Goal: Transaction & Acquisition: Obtain resource

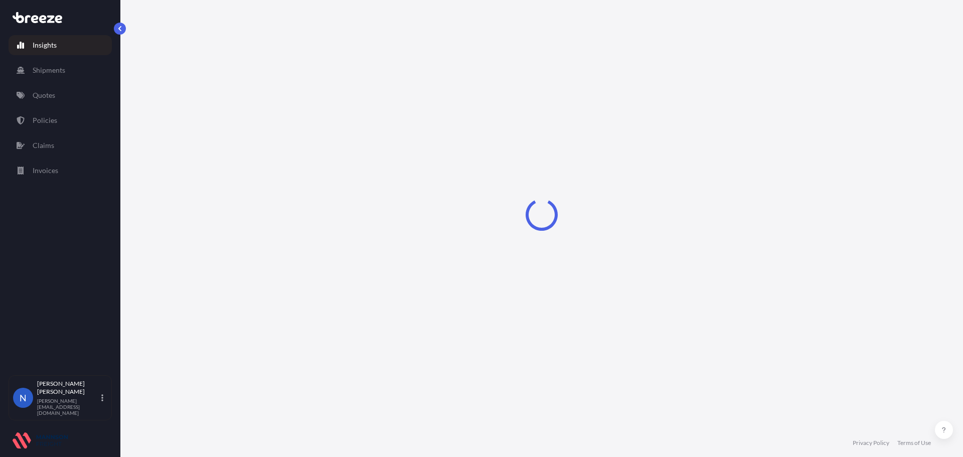
select select "2025"
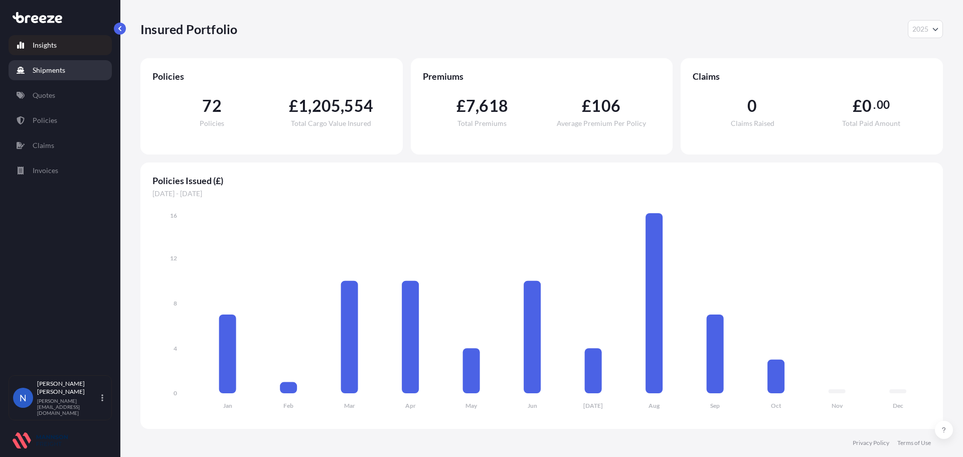
click at [48, 67] on p "Shipments" at bounding box center [49, 70] width 33 height 10
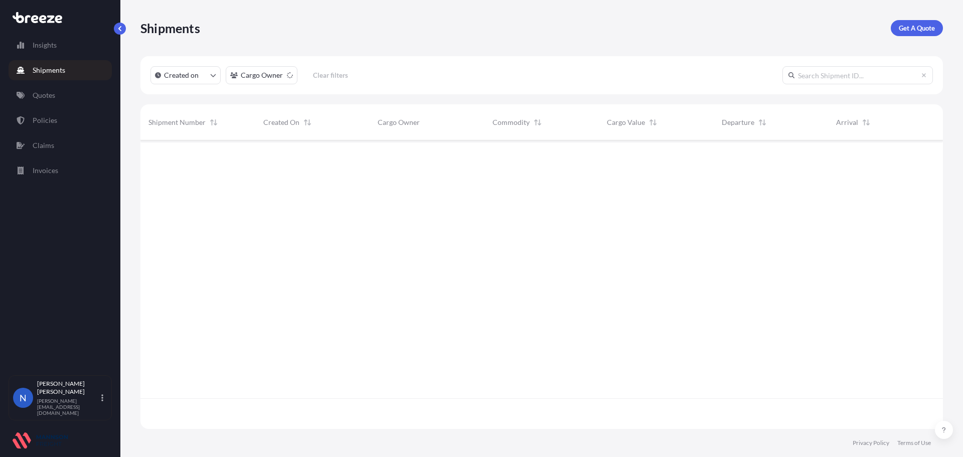
scroll to position [286, 795]
click at [907, 26] on p "Get A Quote" at bounding box center [917, 28] width 36 height 10
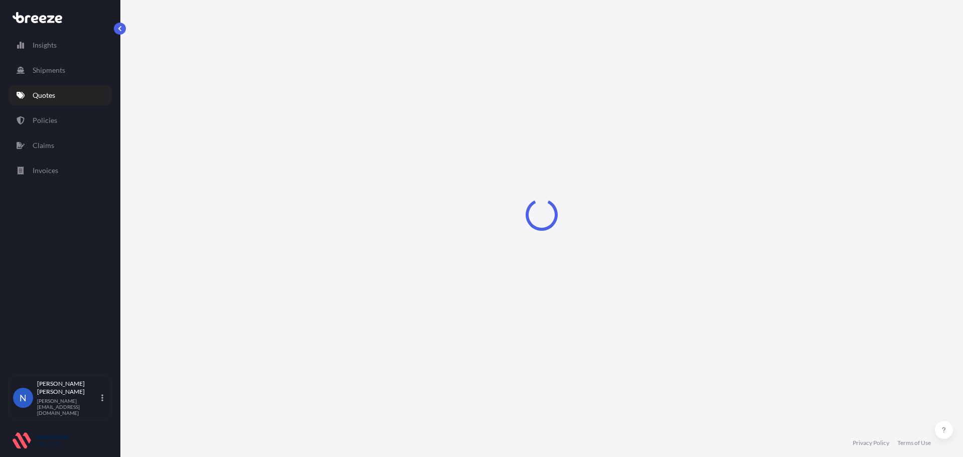
select select "Road"
select select "Sea"
select select "1"
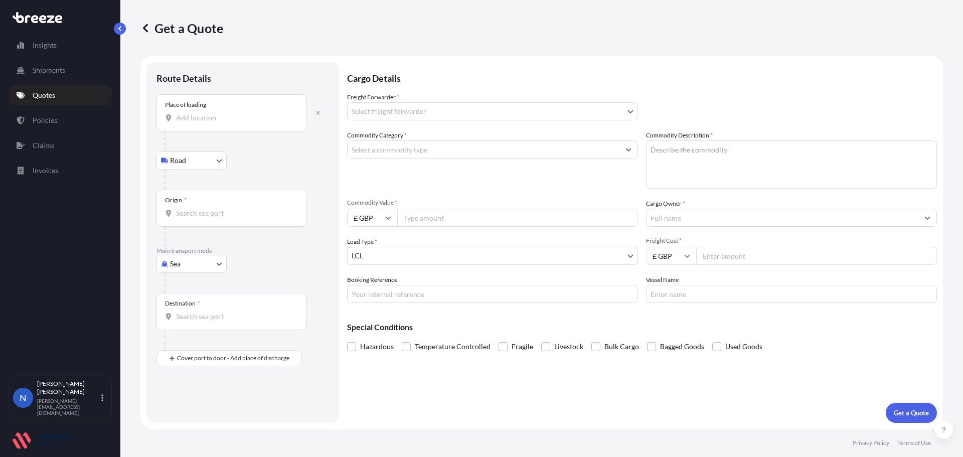
click at [184, 112] on div "Place of loading" at bounding box center [231, 112] width 150 height 37
click at [184, 113] on input "Place of loading" at bounding box center [235, 118] width 118 height 10
paste input "235026, [GEOGRAPHIC_DATA]"
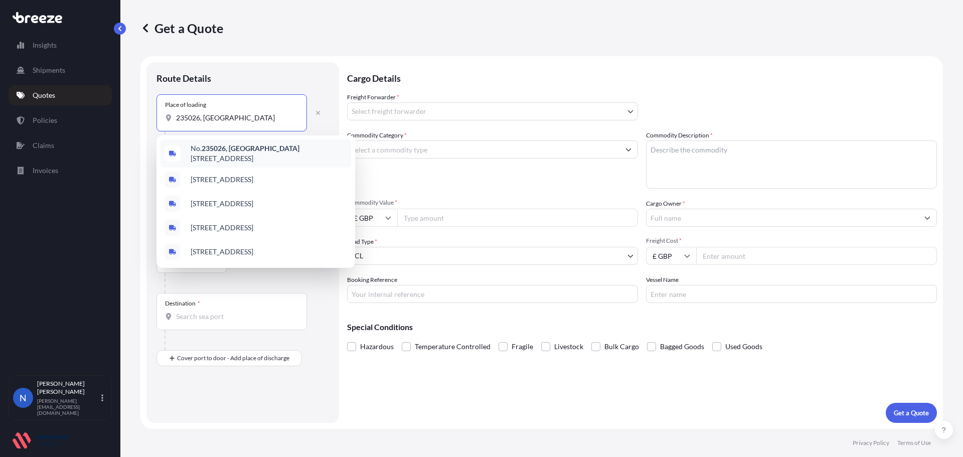
drag, startPoint x: 234, startPoint y: 118, endPoint x: 119, endPoint y: 115, distance: 114.9
click at [119, 115] on div "Insights Shipments Quotes Policies Claims Invoices N Nadine Taylor-Beck [EMAIL_…" at bounding box center [481, 228] width 963 height 457
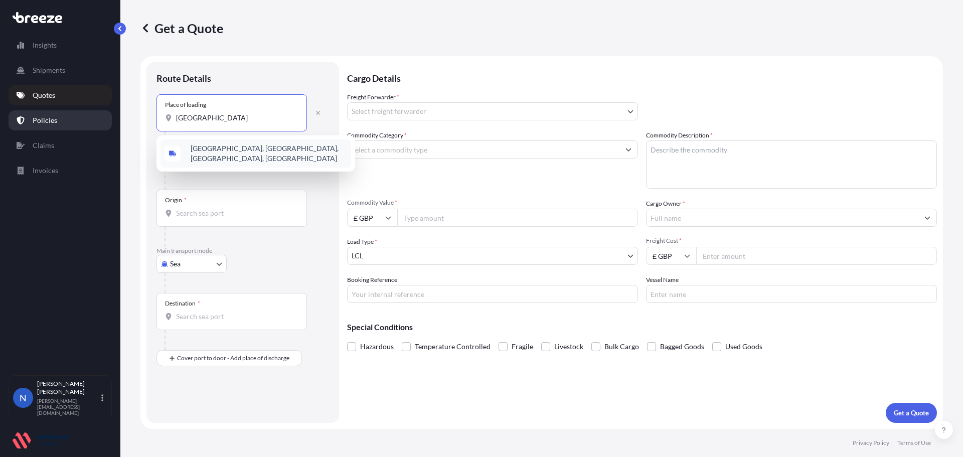
drag, startPoint x: 287, startPoint y: 116, endPoint x: 98, endPoint y: 120, distance: 189.6
click at [98, 120] on div "Insights Shipments Quotes Policies Claims Invoices N Nadine Taylor-Beck [EMAIL_…" at bounding box center [481, 228] width 963 height 457
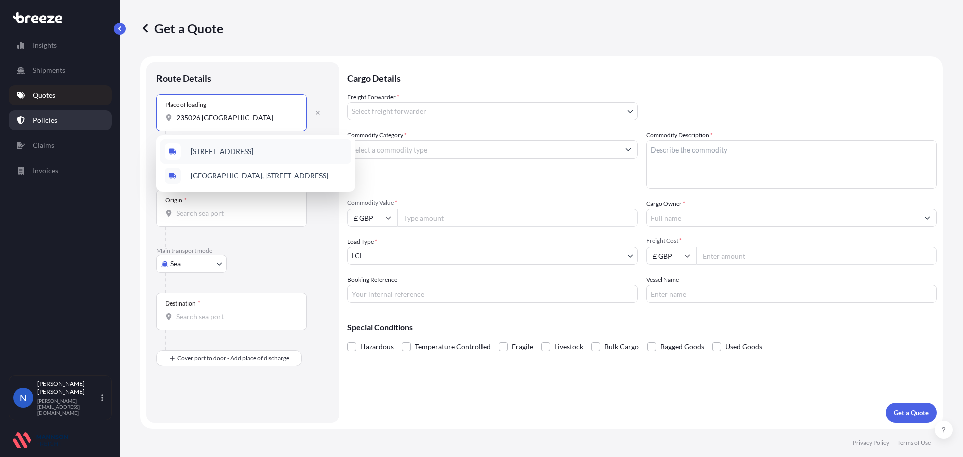
drag, startPoint x: 243, startPoint y: 120, endPoint x: 107, endPoint y: 119, distance: 136.4
click at [107, 119] on div "Insights Shipments Quotes Policies Claims Invoices N Nadine Taylor-Beck [EMAIL_…" at bounding box center [481, 228] width 963 height 457
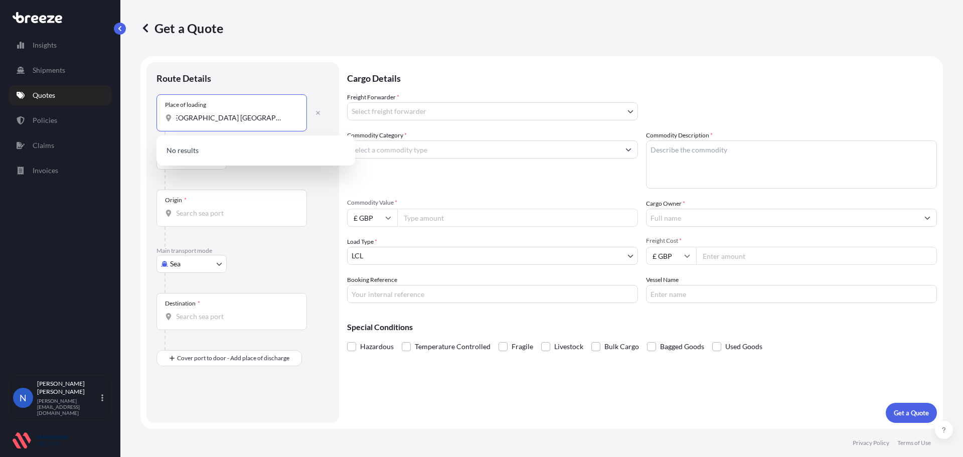
scroll to position [0, 8]
click at [196, 120] on input "[GEOGRAPHIC_DATA] [GEOGRAPHIC_DATA]" at bounding box center [235, 118] width 118 height 10
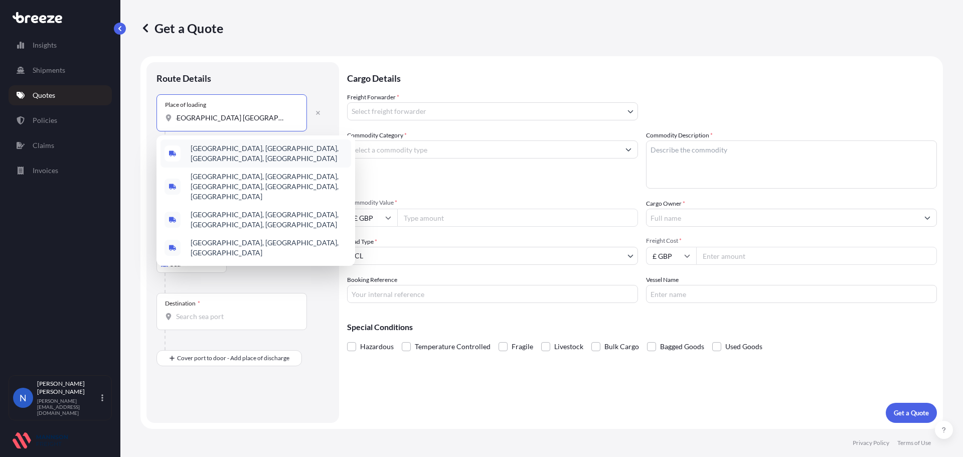
scroll to position [0, 0]
drag, startPoint x: 294, startPoint y: 118, endPoint x: 56, endPoint y: 123, distance: 237.8
click at [53, 125] on div "Insights Shipments Quotes Policies Claims Invoices N Nadine Taylor-Beck [EMAIL_…" at bounding box center [481, 228] width 963 height 457
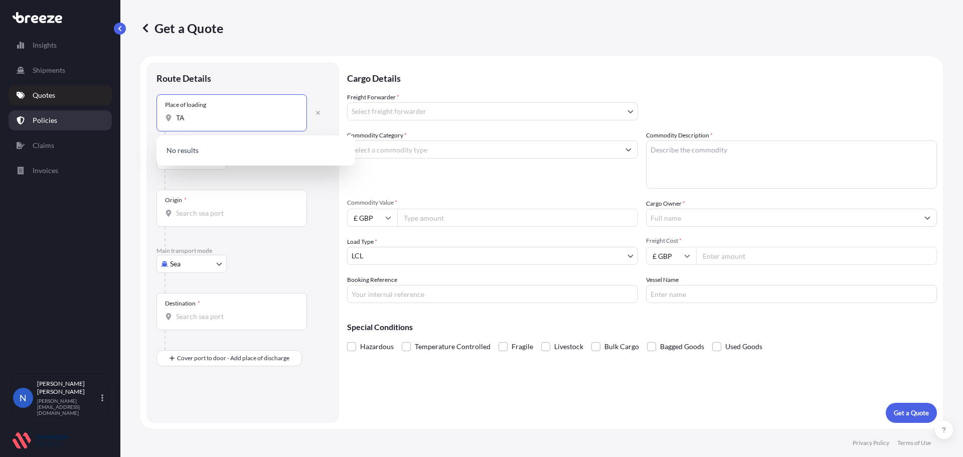
type input "T"
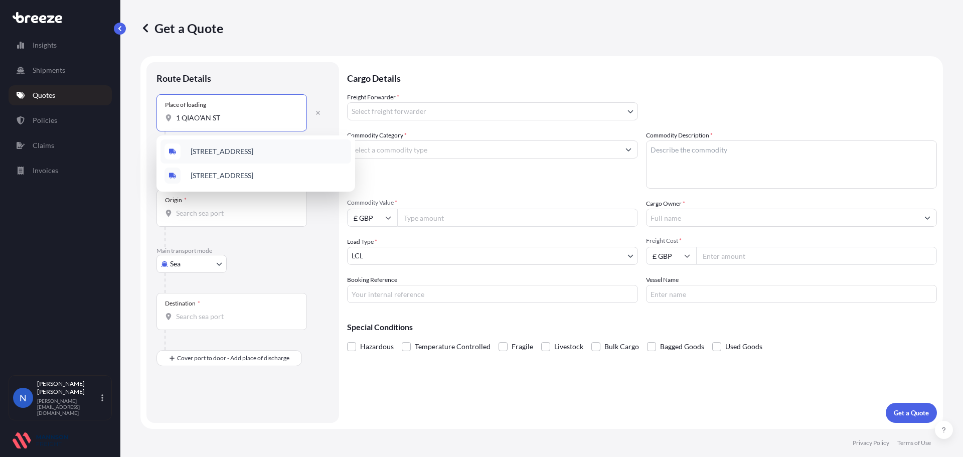
click at [253, 153] on span "[STREET_ADDRESS]" at bounding box center [222, 151] width 63 height 10
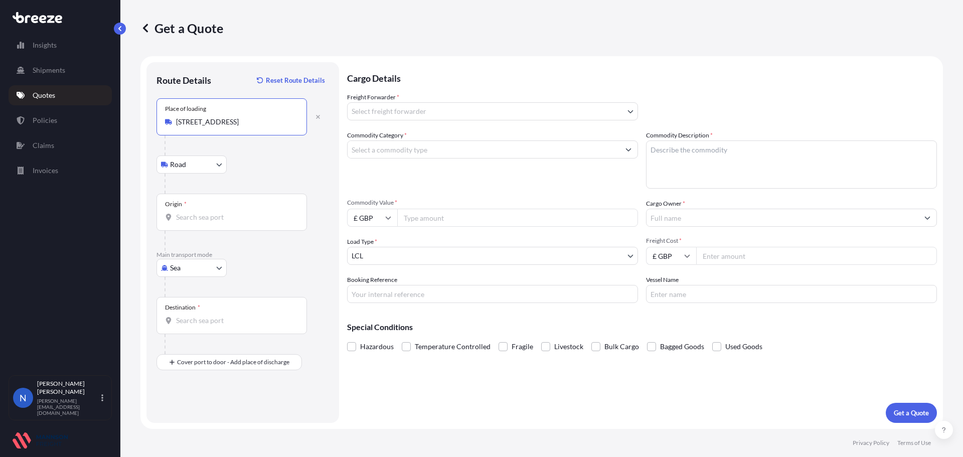
type input "[STREET_ADDRESS]"
click at [196, 219] on input "Origin *" at bounding box center [235, 217] width 118 height 10
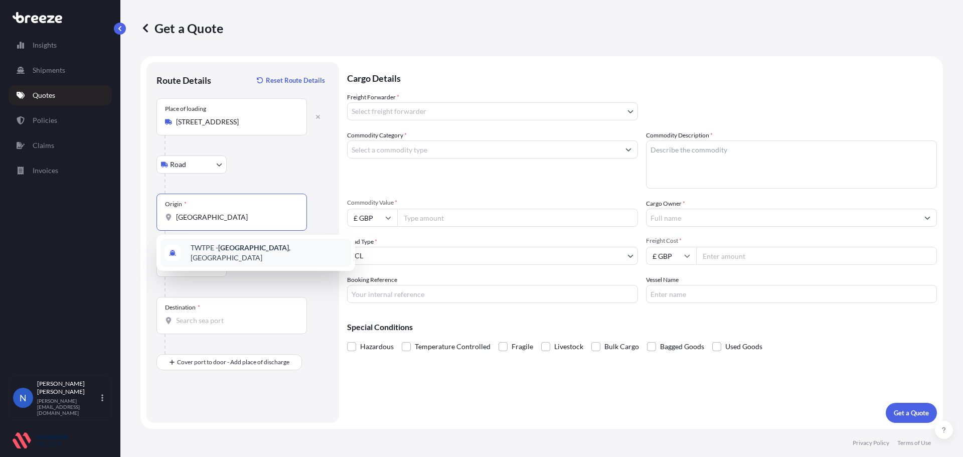
click at [239, 251] on span "TWTPE - [GEOGRAPHIC_DATA] , [GEOGRAPHIC_DATA]" at bounding box center [269, 253] width 156 height 20
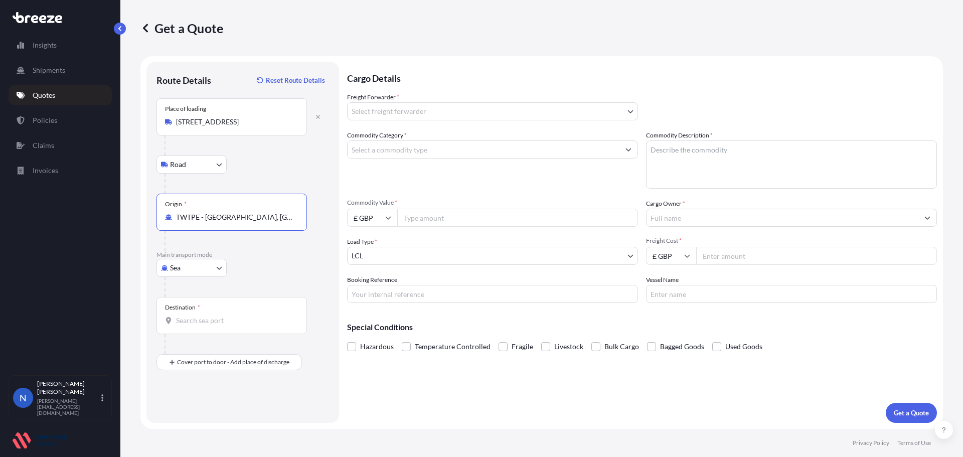
type input "TWTPE - [GEOGRAPHIC_DATA], [GEOGRAPHIC_DATA]"
click at [243, 321] on input "Destination *" at bounding box center [235, 320] width 118 height 10
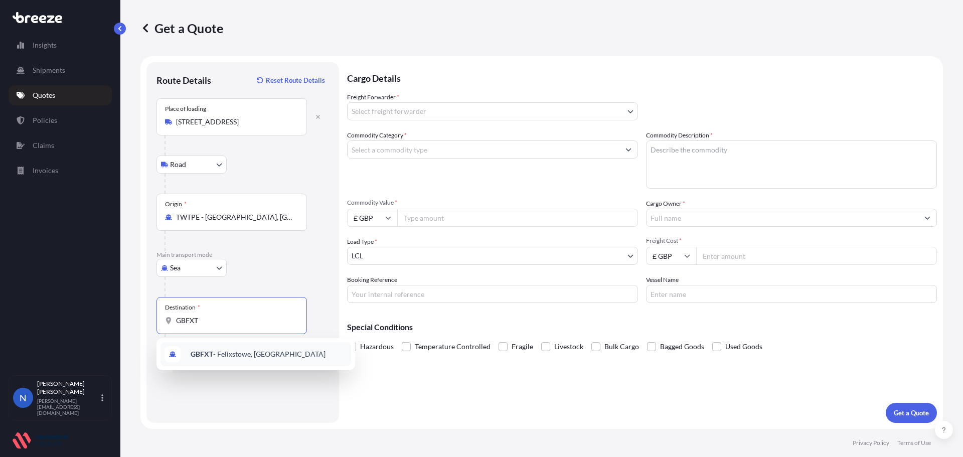
click at [248, 361] on div "GBFXT - Felixstowe, [GEOGRAPHIC_DATA]" at bounding box center [255, 354] width 191 height 24
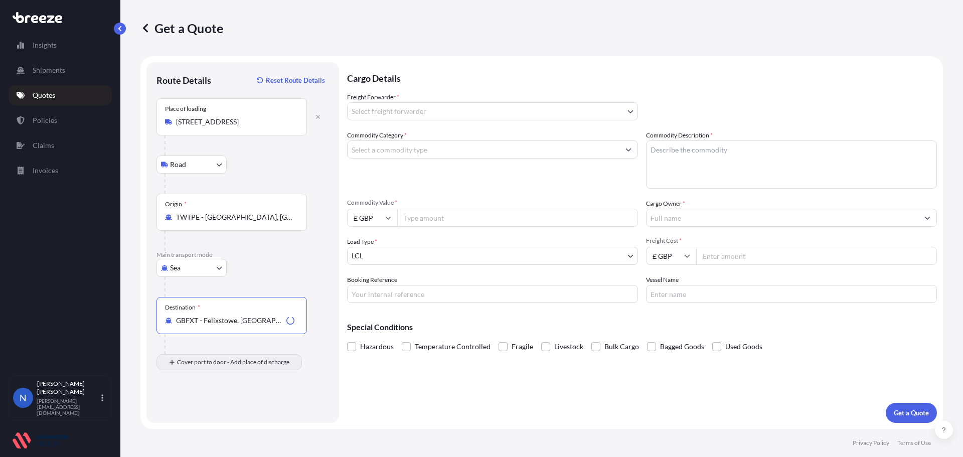
type input "GBFXT - Felixstowe, [GEOGRAPHIC_DATA]"
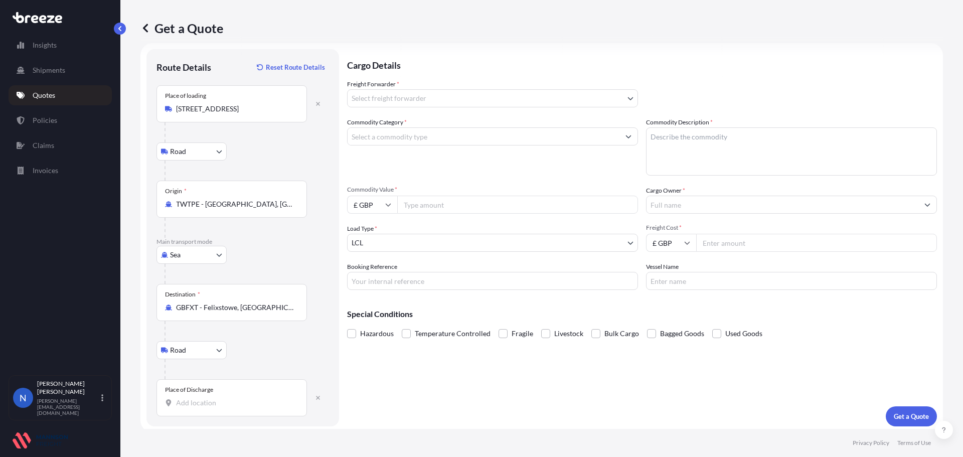
scroll to position [17, 0]
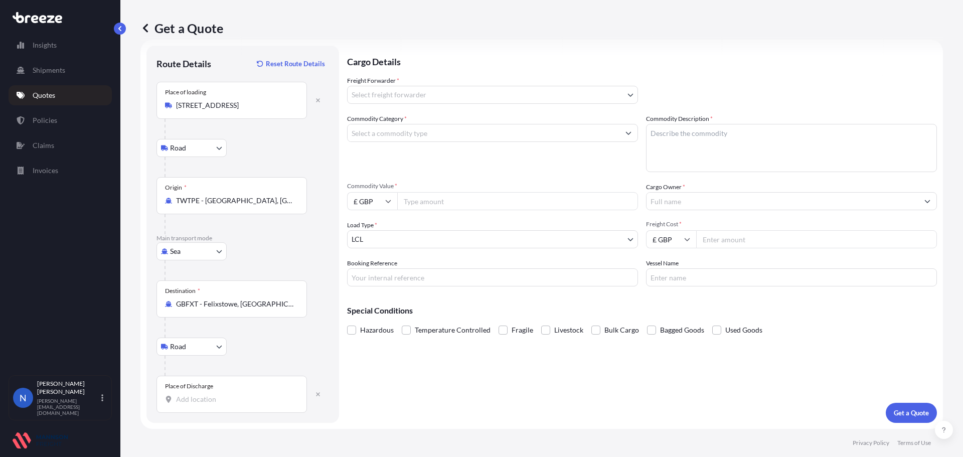
click at [206, 399] on input "Place of Discharge" at bounding box center [235, 399] width 118 height 10
click at [244, 441] on div "[PERSON_NAME][STREET_ADDRESS]" at bounding box center [255, 435] width 191 height 28
type input "[PERSON_NAME][STREET_ADDRESS]"
click at [433, 95] on body "1 option available. Insights Shipments Quotes Policies Claims Invoices N Nadine…" at bounding box center [481, 228] width 963 height 457
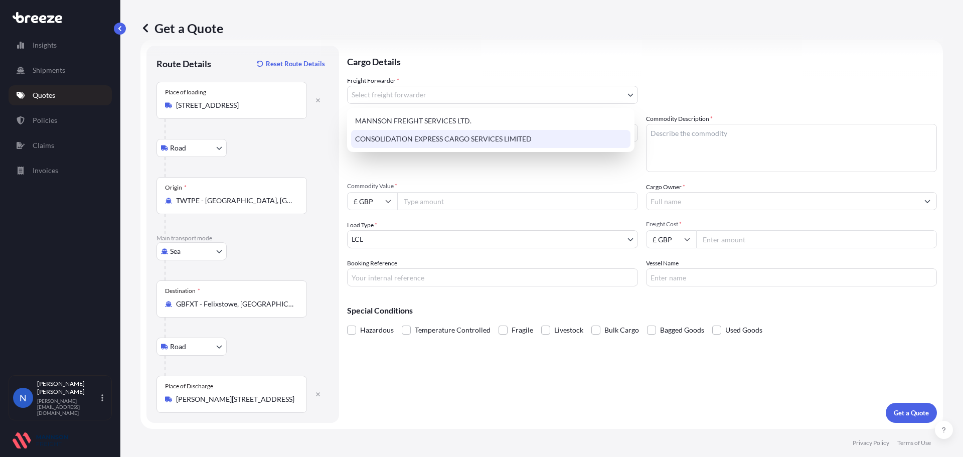
click at [428, 136] on div "CONSOLIDATION EXPRESS CARGO SERVICES LIMITED" at bounding box center [490, 139] width 279 height 18
select select "31421"
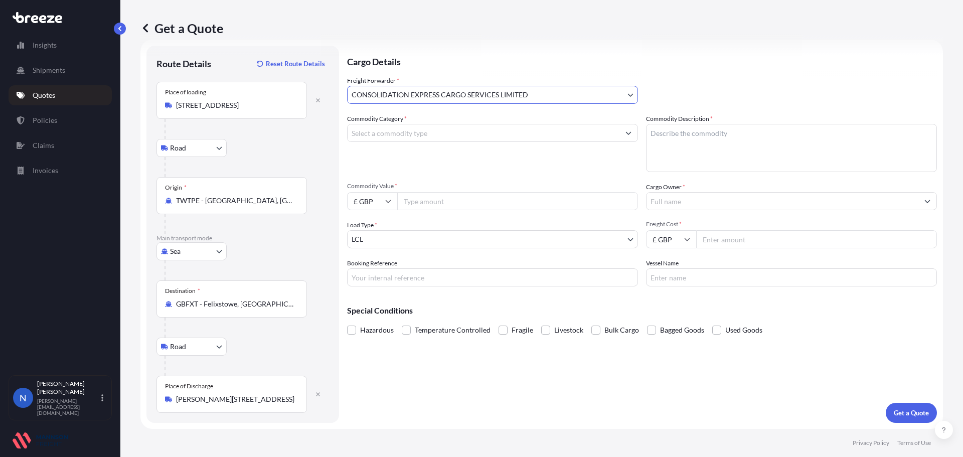
click at [426, 132] on input "Commodity Category *" at bounding box center [484, 133] width 272 height 18
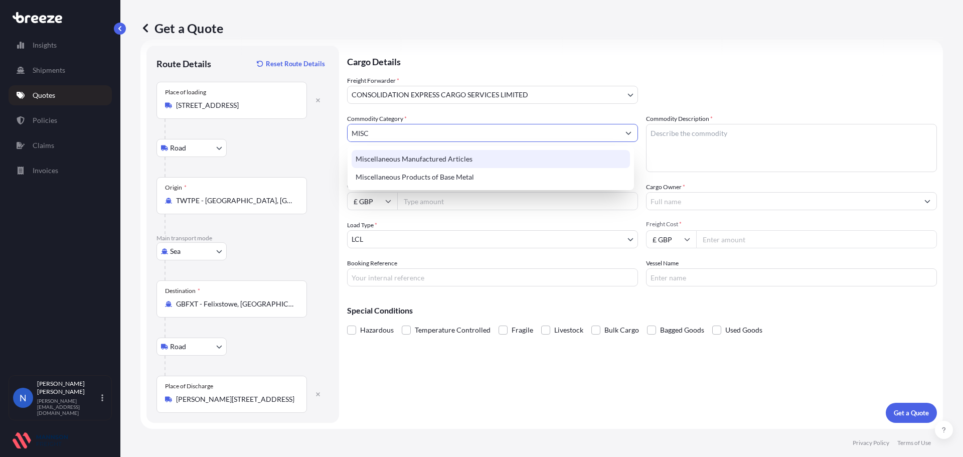
click at [434, 162] on div "Miscellaneous Manufactured Articles" at bounding box center [491, 159] width 278 height 18
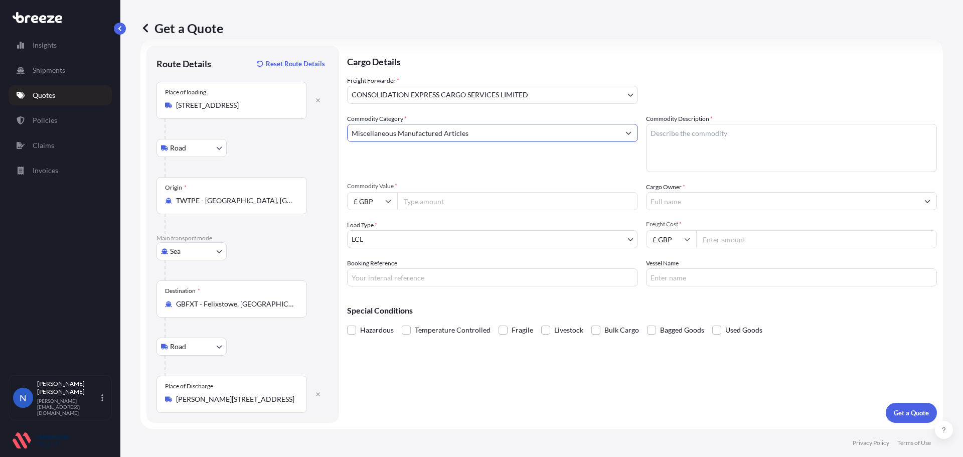
type input "Miscellaneous Manufactured Articles"
click at [684, 158] on textarea "Commodity Description *" at bounding box center [791, 148] width 291 height 48
type textarea "FOODSTUFFS"
click at [379, 200] on input "£ GBP" at bounding box center [372, 201] width 50 height 18
click at [369, 268] on div "$ USD" at bounding box center [372, 270] width 42 height 19
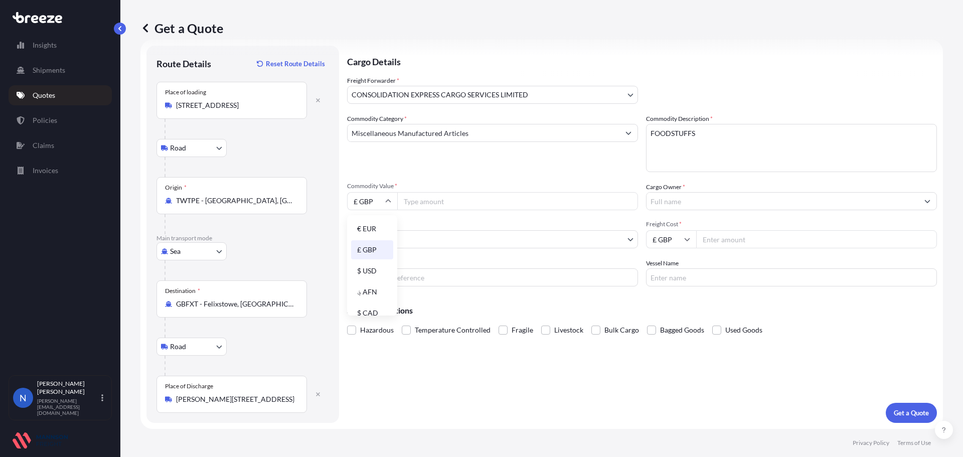
type input "$ USD"
click at [426, 201] on input "Commodity Value *" at bounding box center [517, 201] width 241 height 18
type input "4889.46"
click at [657, 208] on input "Cargo Owner *" at bounding box center [782, 201] width 272 height 18
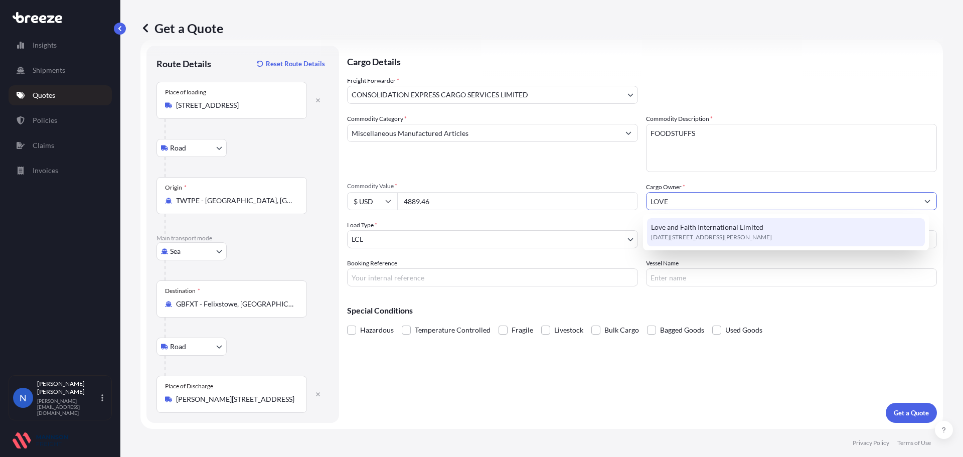
click at [675, 234] on span "[DATE][STREET_ADDRESS][PERSON_NAME]" at bounding box center [711, 237] width 121 height 10
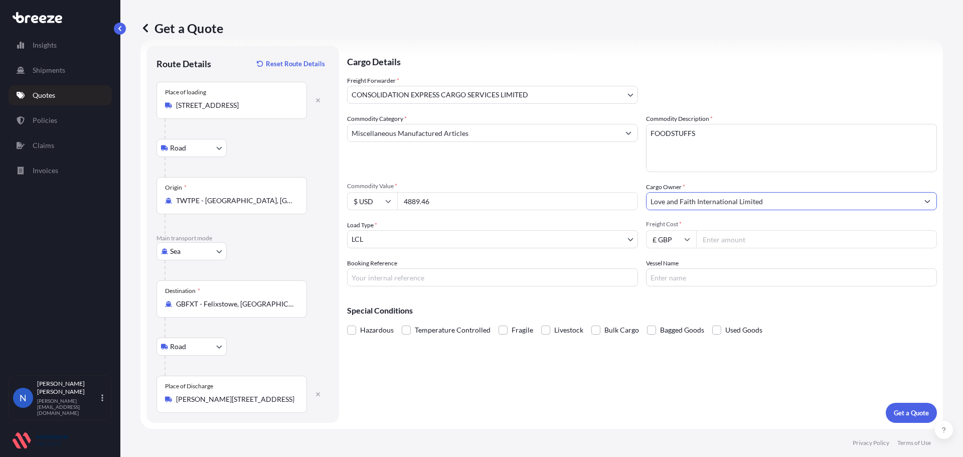
type input "Love and Faith International Limited"
click at [696, 242] on input "Freight Cost *" at bounding box center [816, 239] width 241 height 18
click at [747, 234] on input "Freight Cost *" at bounding box center [816, 239] width 241 height 18
type input "886.00"
click at [470, 277] on input "Booking Reference" at bounding box center [492, 277] width 291 height 18
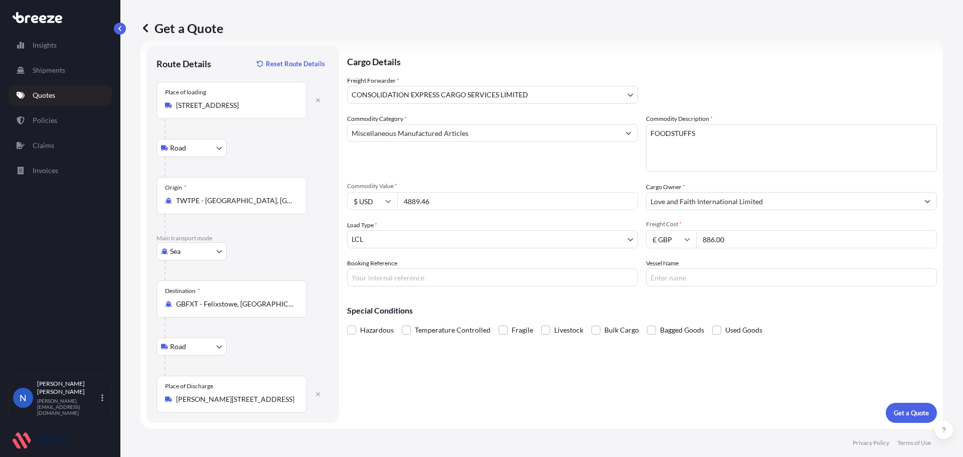
drag, startPoint x: 673, startPoint y: 362, endPoint x: 518, endPoint y: 311, distance: 163.3
click at [674, 361] on div "Cargo Details Freight Forwarder * CONSOLIDATION EXPRESS CARGO SERVICES LIMITED …" at bounding box center [642, 234] width 590 height 377
click at [399, 276] on input "Booking Reference" at bounding box center [492, 277] width 291 height 18
paste input "L&F 103"
type input "L&F 103"
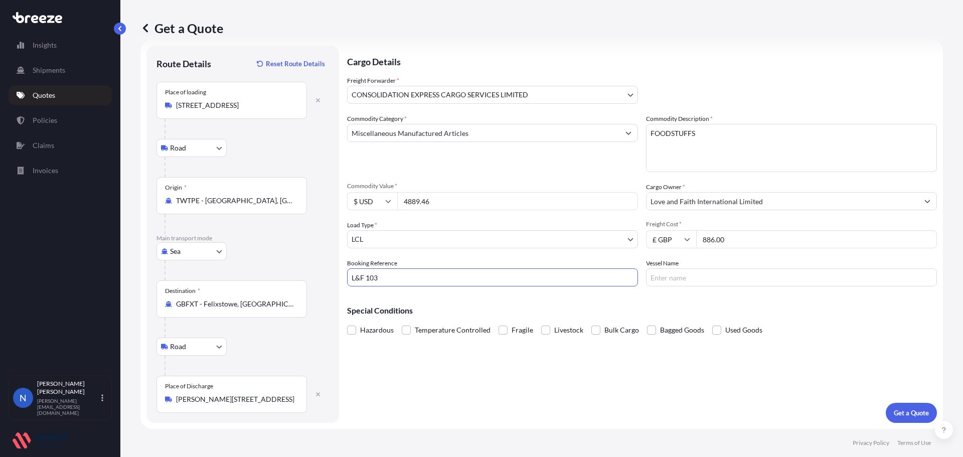
click at [683, 277] on input "Vessel Name" at bounding box center [791, 277] width 291 height 18
drag, startPoint x: 678, startPoint y: 274, endPoint x: 673, endPoint y: 279, distance: 7.1
click at [678, 275] on input "Vessel Name" at bounding box center [791, 277] width 291 height 18
type input "EVER GIFTED"
click at [900, 414] on p "Get a Quote" at bounding box center [911, 413] width 35 height 10
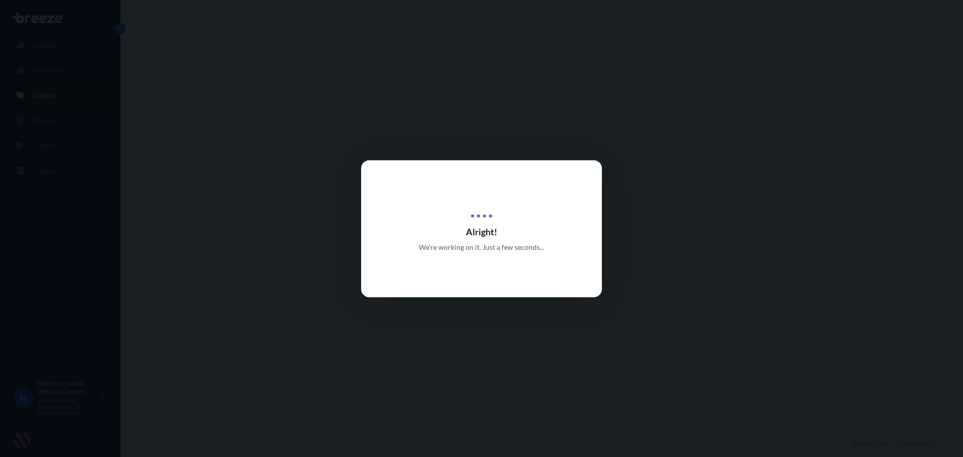
select select "Road"
select select "Sea"
select select "Road"
select select "31421"
select select "1"
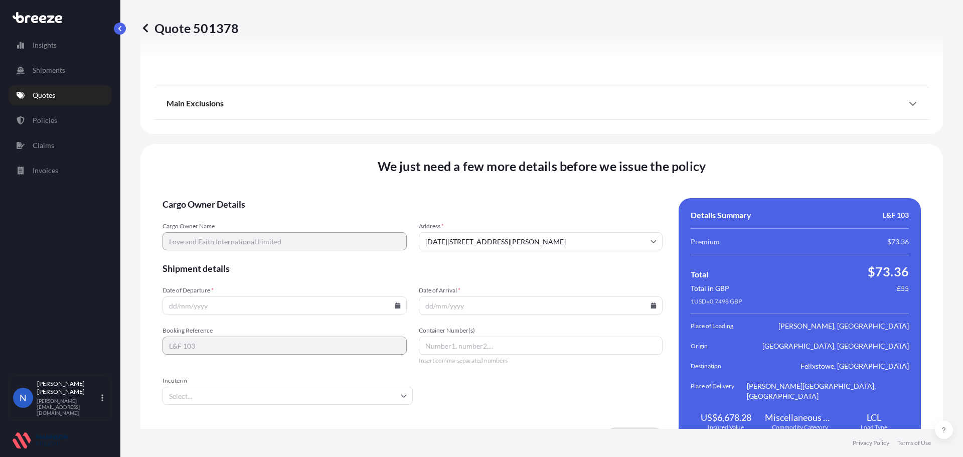
scroll to position [1334, 0]
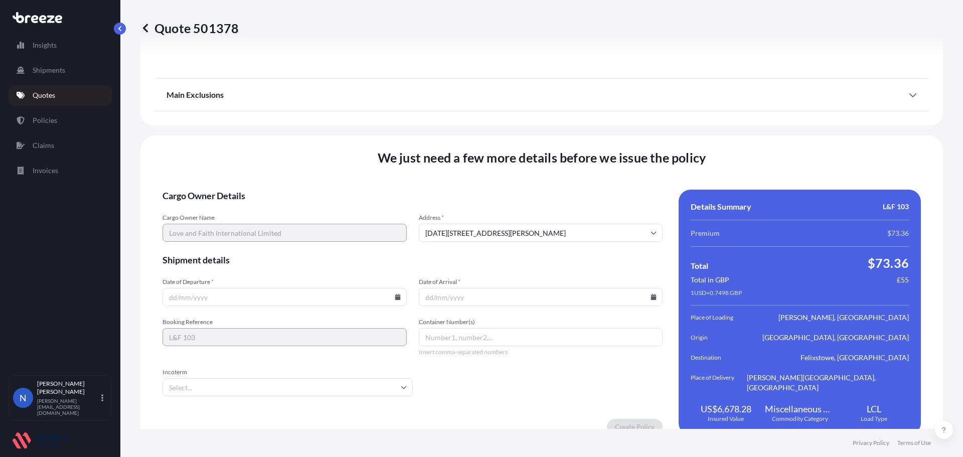
click at [233, 288] on input "Date of Departure *" at bounding box center [284, 297] width 244 height 18
drag, startPoint x: 577, startPoint y: 253, endPoint x: 470, endPoint y: 276, distance: 109.8
click at [575, 254] on span "Shipment details" at bounding box center [412, 260] width 500 height 12
click at [398, 288] on input "Date of Departure *" at bounding box center [284, 297] width 244 height 18
click at [398, 294] on icon at bounding box center [398, 297] width 6 height 6
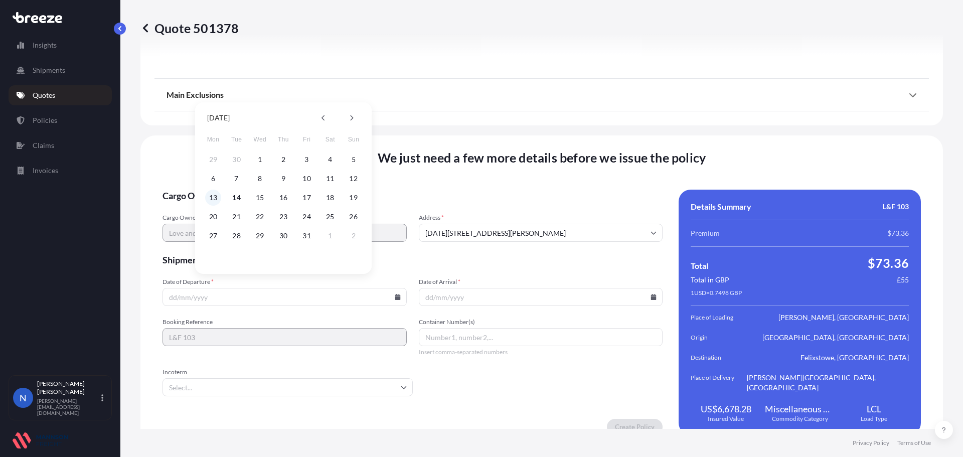
click at [212, 199] on button "13" at bounding box center [213, 198] width 16 height 16
type input "[DATE]"
click at [651, 294] on icon at bounding box center [654, 297] width 6 height 6
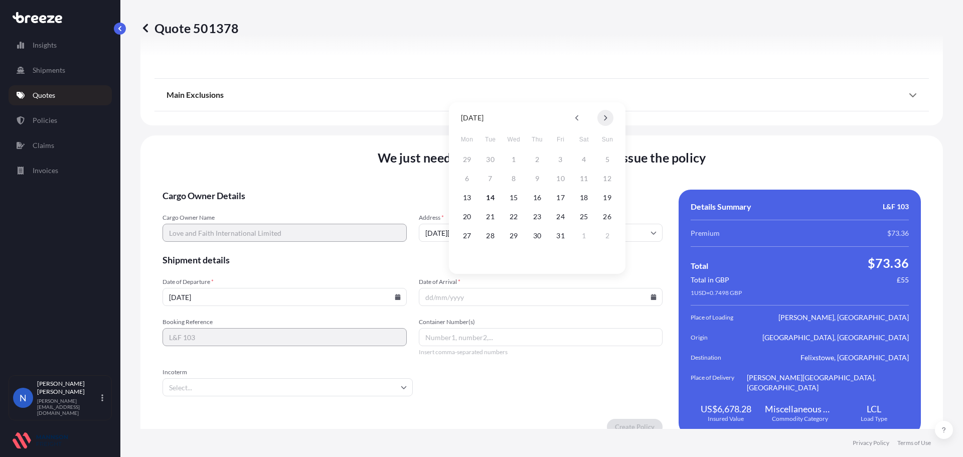
click at [608, 119] on button at bounding box center [605, 118] width 16 height 16
click at [512, 219] on button "19" at bounding box center [513, 217] width 16 height 16
type input "[DATE]"
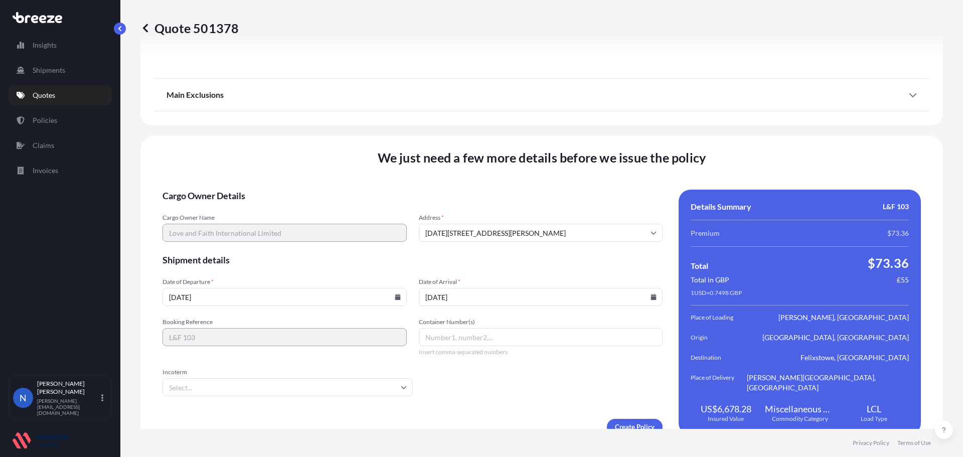
click at [437, 328] on input "Container Number(s)" at bounding box center [541, 337] width 244 height 18
drag, startPoint x: 455, startPoint y: 321, endPoint x: 451, endPoint y: 309, distance: 12.7
click at [455, 328] on input "Container Number(s)" at bounding box center [541, 337] width 244 height 18
paste input "DFSU1633666"
type input "DFSU1633666"
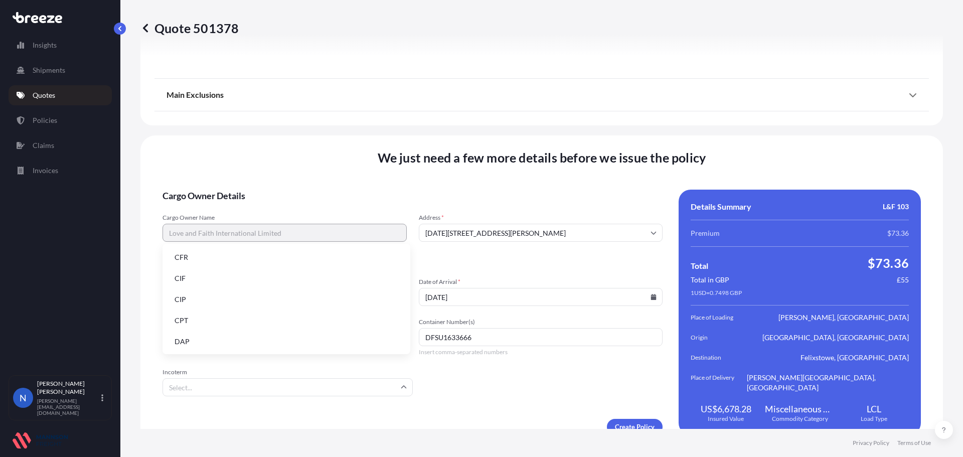
click at [297, 378] on input "Incoterm" at bounding box center [287, 387] width 250 height 18
click at [258, 301] on li "EXW" at bounding box center [286, 304] width 240 height 19
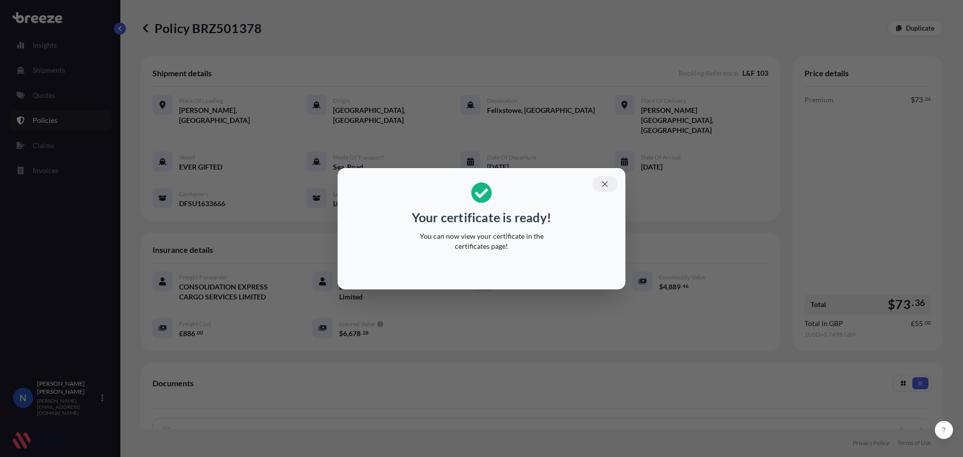
click at [607, 184] on icon "button" at bounding box center [604, 184] width 9 height 9
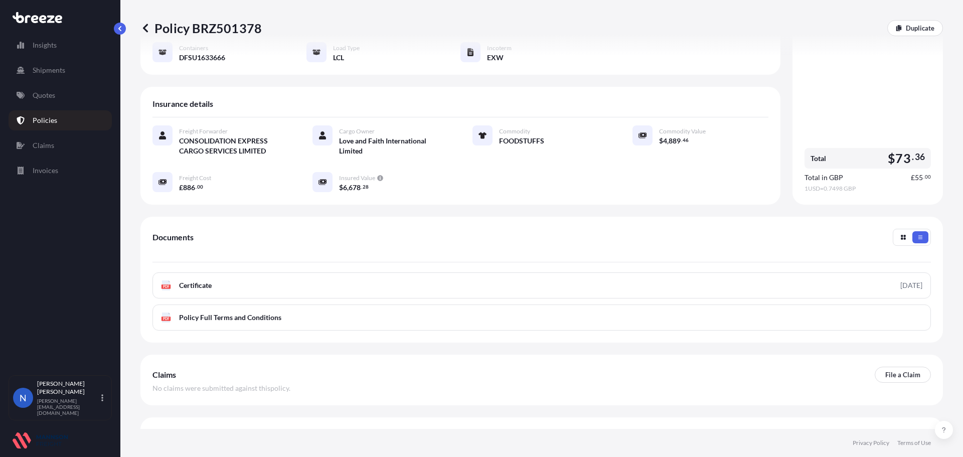
scroll to position [146, 0]
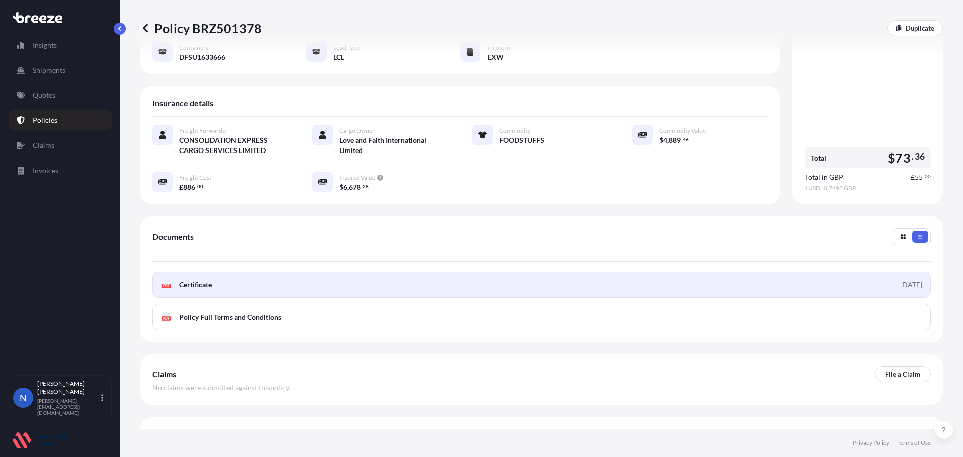
click at [829, 272] on link "PDF Certificate [DATE]" at bounding box center [541, 285] width 778 height 26
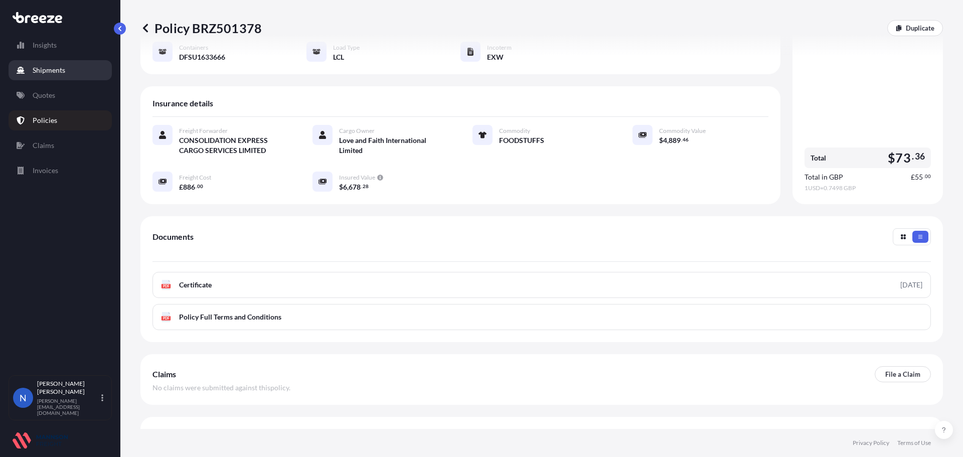
click at [48, 69] on p "Shipments" at bounding box center [49, 70] width 33 height 10
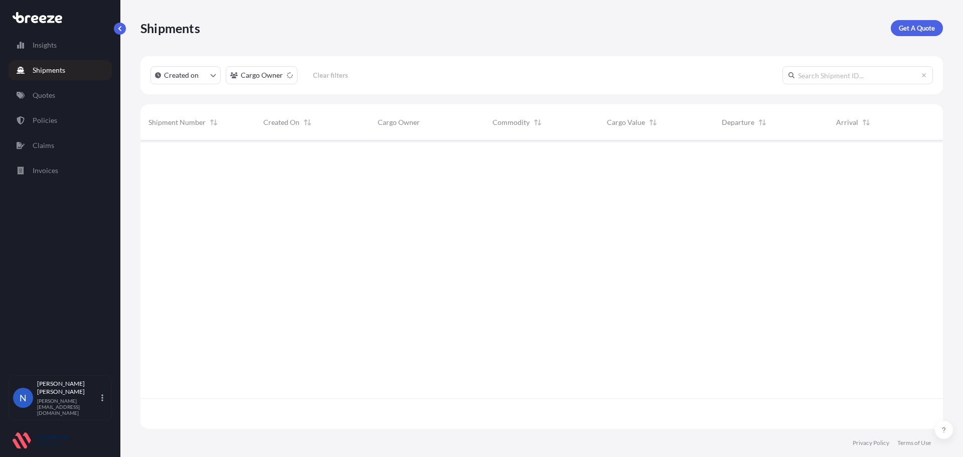
scroll to position [286, 795]
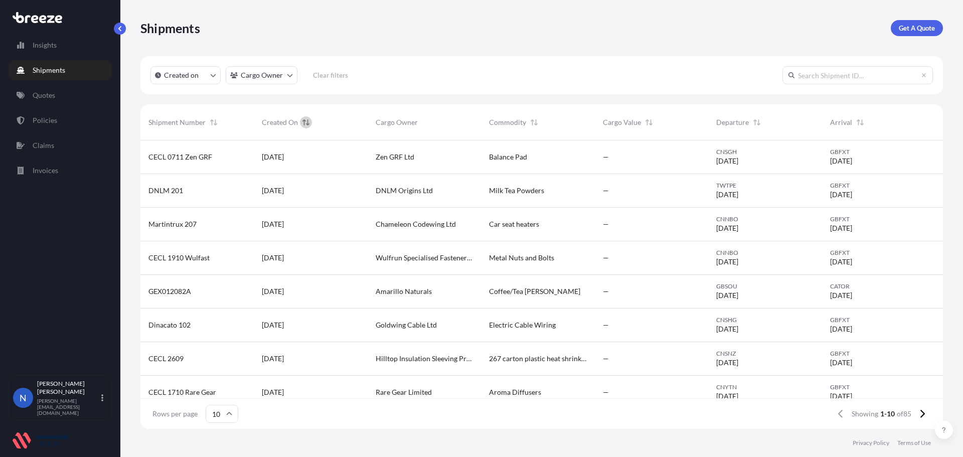
click at [303, 124] on icon "Sort" at bounding box center [305, 122] width 7 height 7
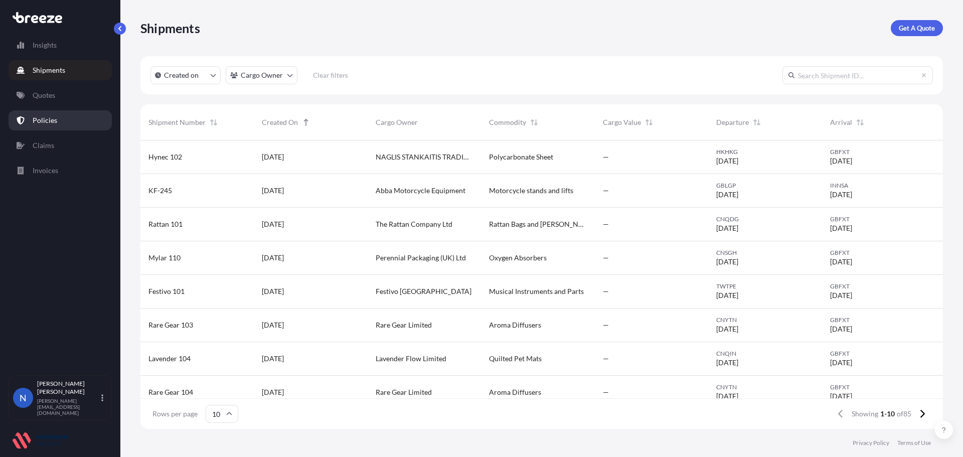
click at [56, 113] on link "Policies" at bounding box center [60, 120] width 103 height 20
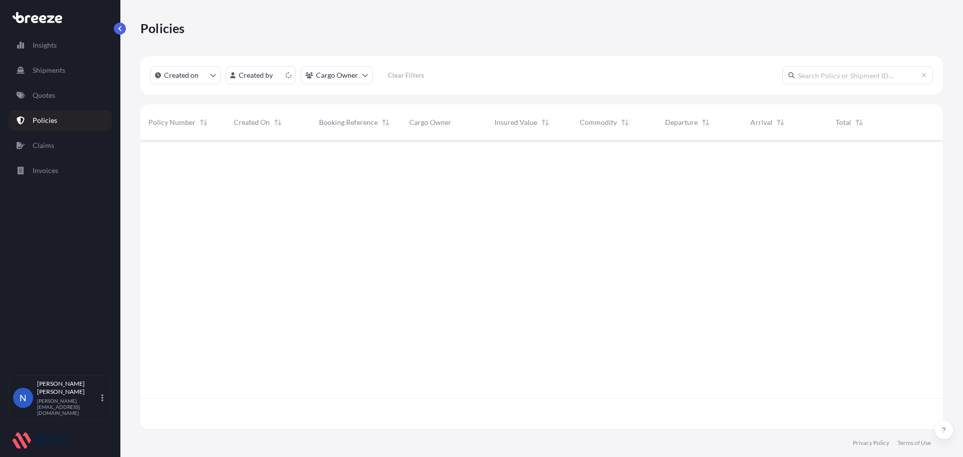
scroll to position [286, 795]
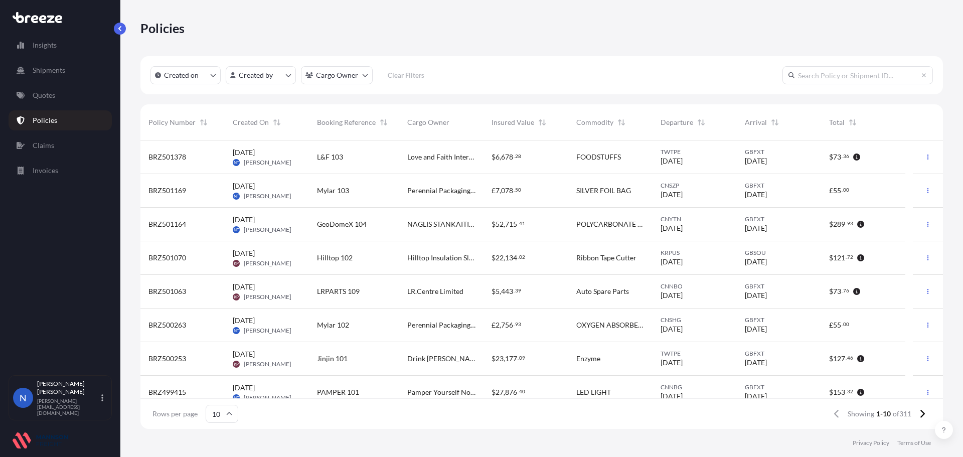
click at [255, 190] on span "[DATE]" at bounding box center [244, 186] width 22 height 10
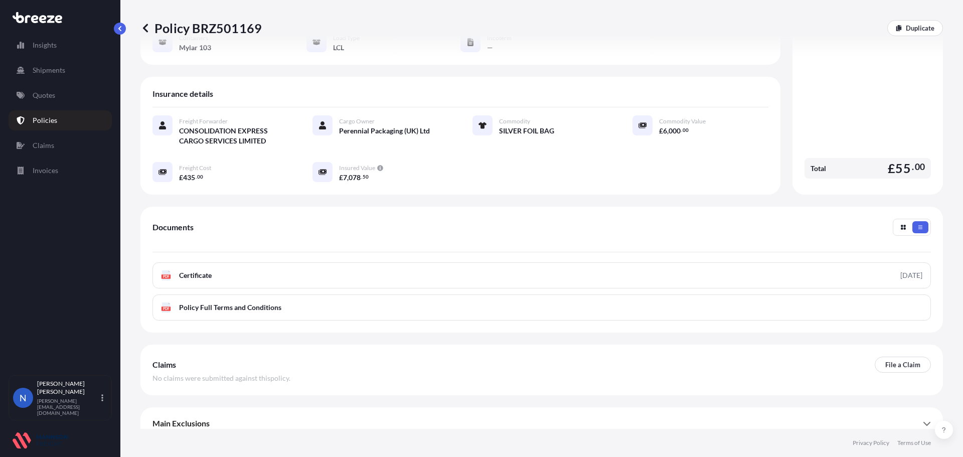
scroll to position [146, 0]
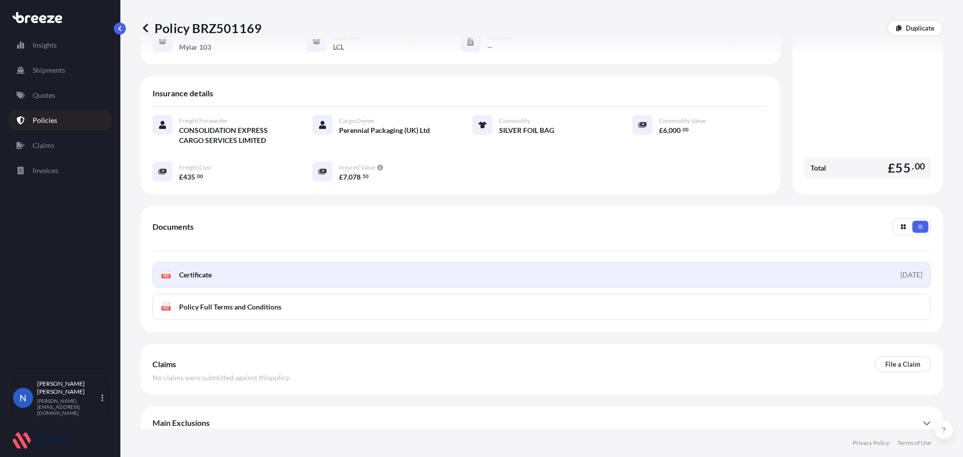
click at [904, 270] on div "[DATE]" at bounding box center [911, 275] width 22 height 10
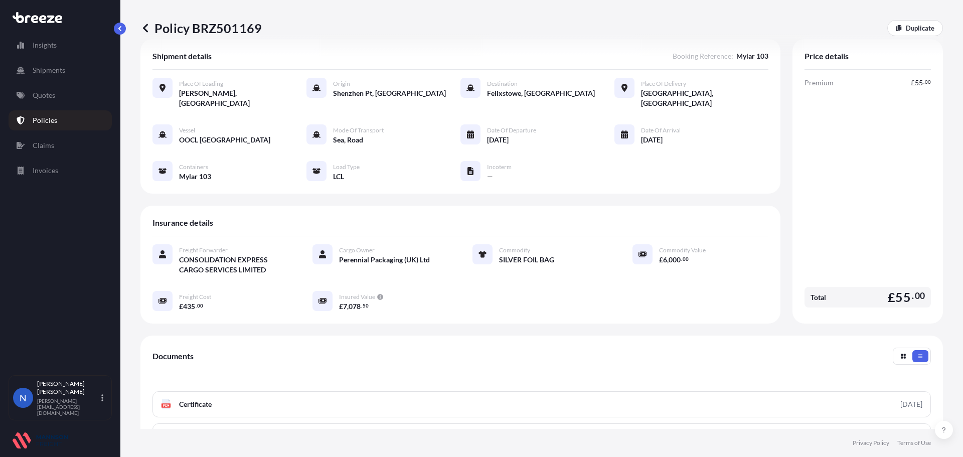
scroll to position [0, 0]
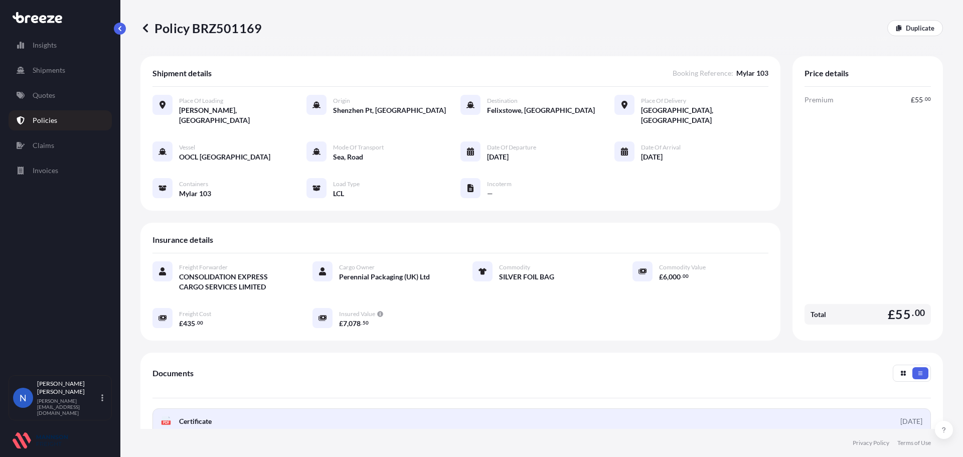
click at [218, 410] on link "PDF Certificate [DATE]" at bounding box center [541, 421] width 778 height 26
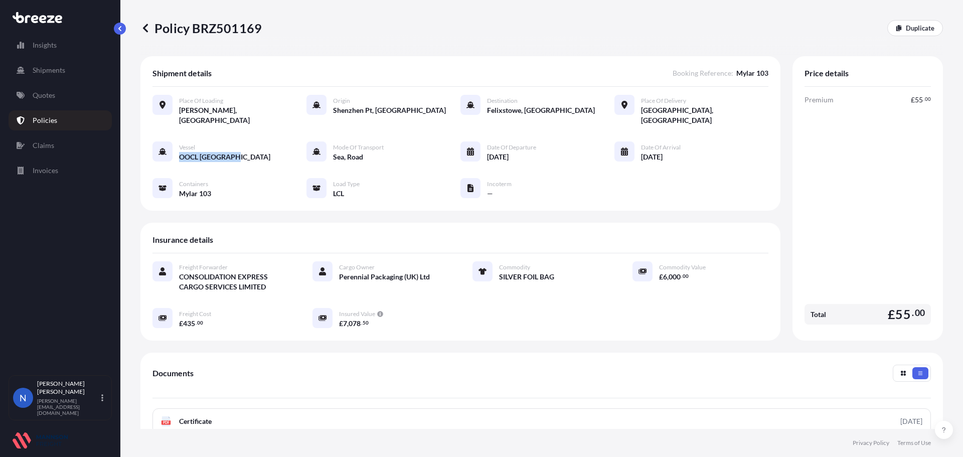
drag, startPoint x: 242, startPoint y: 141, endPoint x: 240, endPoint y: 148, distance: 7.3
click at [240, 148] on div "Vessel OOCL [GEOGRAPHIC_DATA] Mode of Transport Sea, Road Date of Departure [DA…" at bounding box center [460, 169] width 616 height 57
copy div "OOCL [GEOGRAPHIC_DATA]"
click at [239, 153] on div "Vessel OOCL [GEOGRAPHIC_DATA] Mode of Transport Sea, Road Date of Departure [DA…" at bounding box center [460, 169] width 616 height 57
drag, startPoint x: 237, startPoint y: 148, endPoint x: 182, endPoint y: 148, distance: 55.7
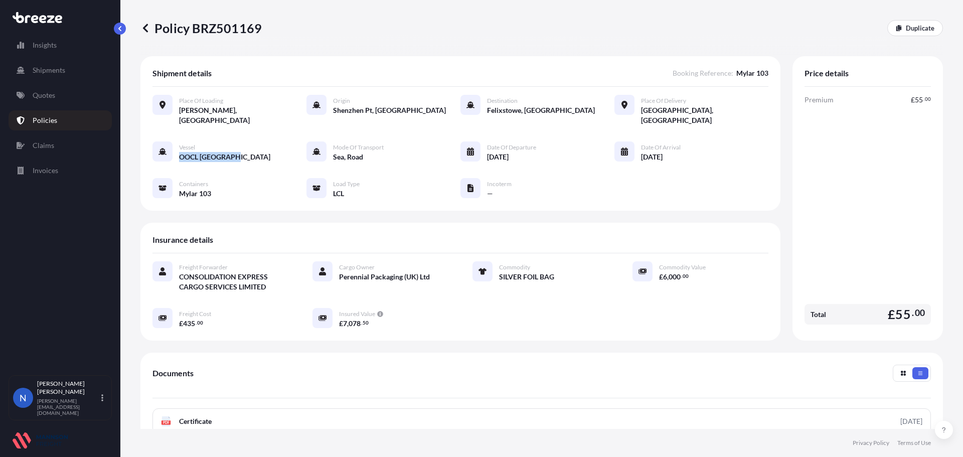
click at [182, 152] on span "OOCL [GEOGRAPHIC_DATA]" at bounding box center [224, 157] width 91 height 10
copy span "OOCL [GEOGRAPHIC_DATA]"
drag, startPoint x: 554, startPoint y: 266, endPoint x: 497, endPoint y: 269, distance: 56.2
click at [499, 271] on div "SILVER FOIL BAG" at bounding box center [553, 276] width 109 height 11
copy span "SILVER FOIL BAG"
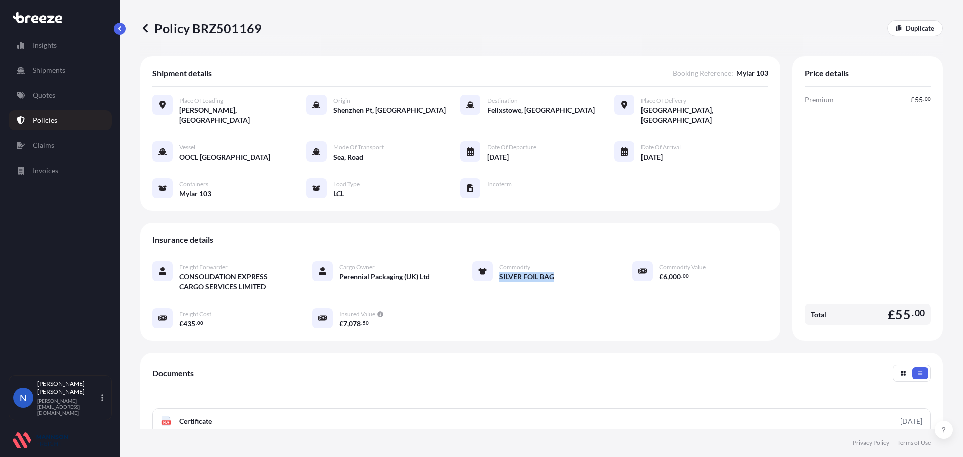
click at [46, 121] on p "Policies" at bounding box center [45, 120] width 25 height 10
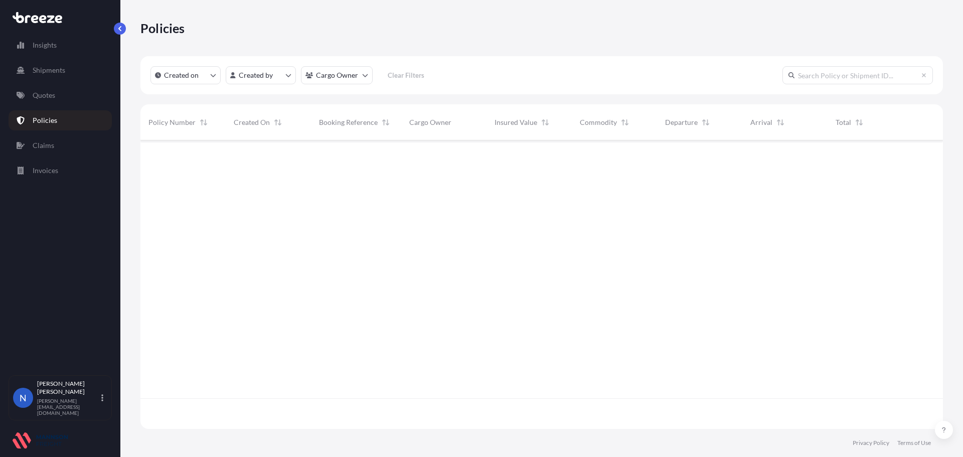
scroll to position [286, 795]
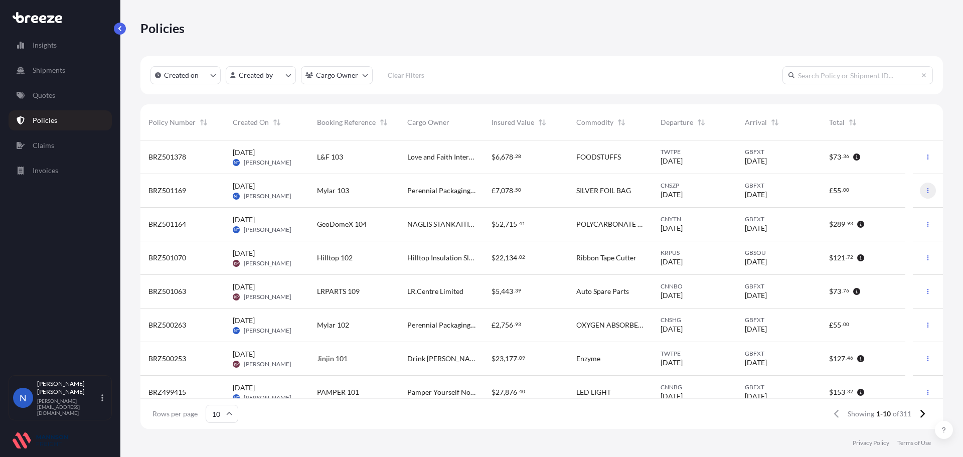
click at [927, 191] on icon "button" at bounding box center [928, 190] width 2 height 5
click at [871, 209] on p "Download certificate" at bounding box center [873, 211] width 66 height 10
click at [925, 191] on icon "button" at bounding box center [928, 191] width 6 height 6
drag, startPoint x: 187, startPoint y: 192, endPoint x: 149, endPoint y: 193, distance: 38.1
click at [149, 193] on div "BRZ501169" at bounding box center [182, 191] width 68 height 10
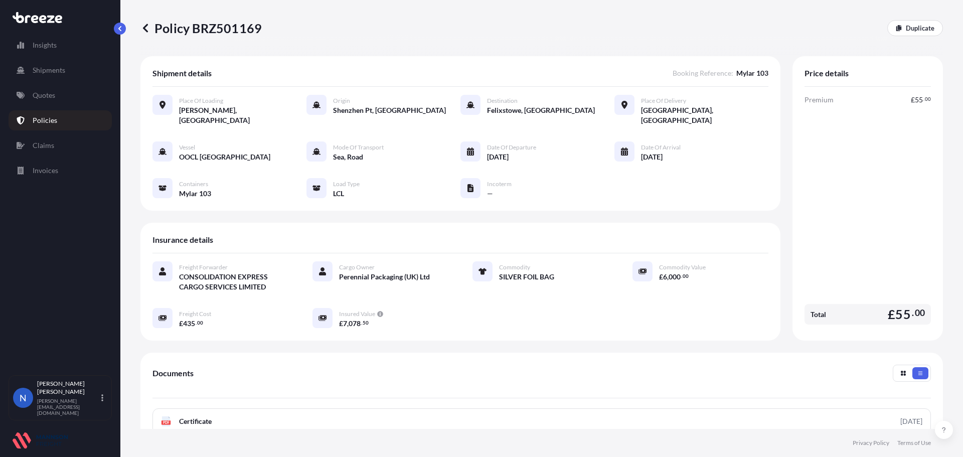
drag, startPoint x: 264, startPoint y: 31, endPoint x: 288, endPoint y: 30, distance: 24.1
click at [288, 30] on div "Policy BRZ501169 Duplicate" at bounding box center [541, 28] width 802 height 16
drag, startPoint x: 268, startPoint y: 31, endPoint x: 282, endPoint y: 38, distance: 15.9
click at [282, 38] on div "Policy BRZ501169 Duplicate" at bounding box center [541, 28] width 802 height 56
copy p "Policy BRZ501169"
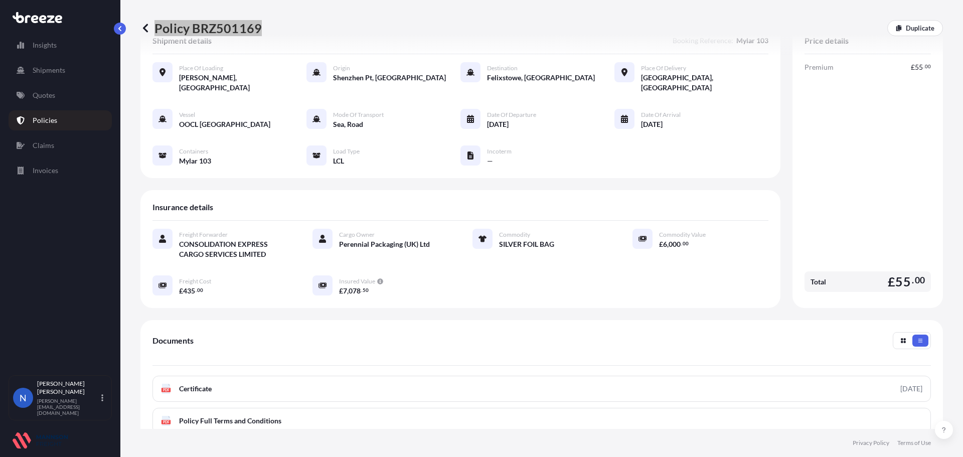
scroll to position [50, 0]
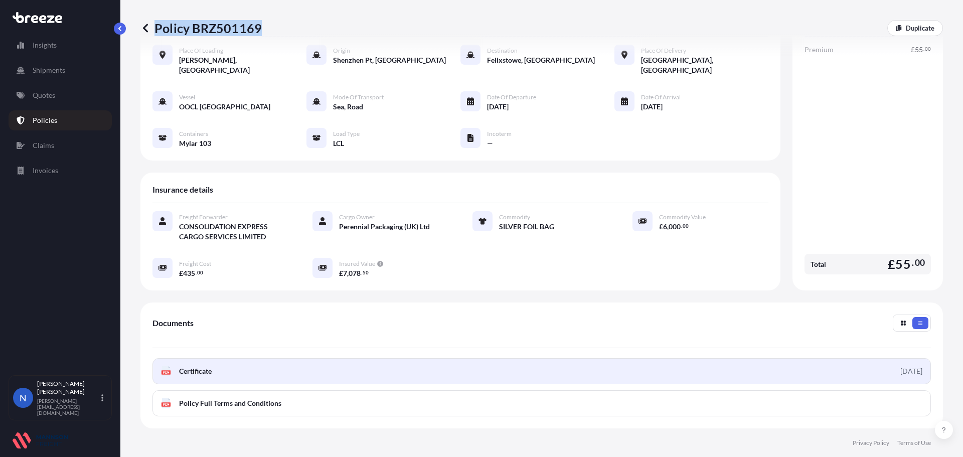
click at [907, 366] on div "[DATE]" at bounding box center [911, 371] width 22 height 10
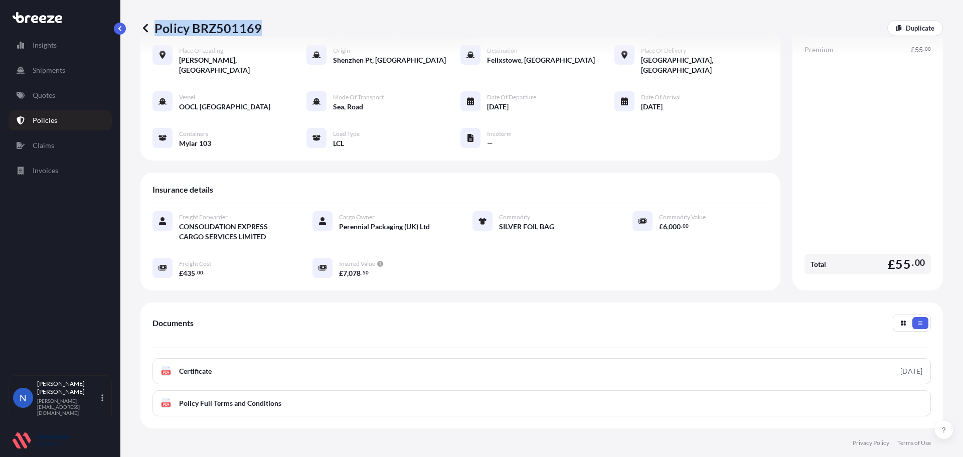
click at [46, 116] on p "Policies" at bounding box center [45, 120] width 25 height 10
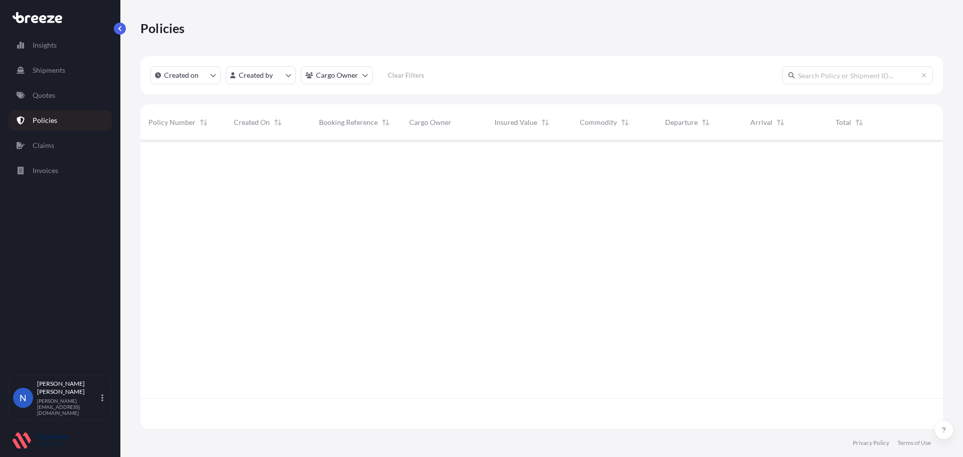
scroll to position [286, 795]
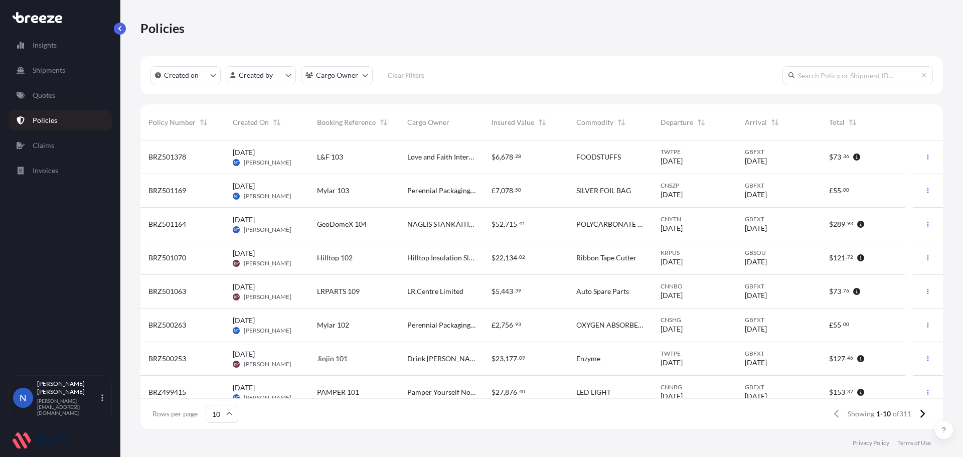
click at [163, 158] on span "BRZ501378" at bounding box center [167, 157] width 38 height 10
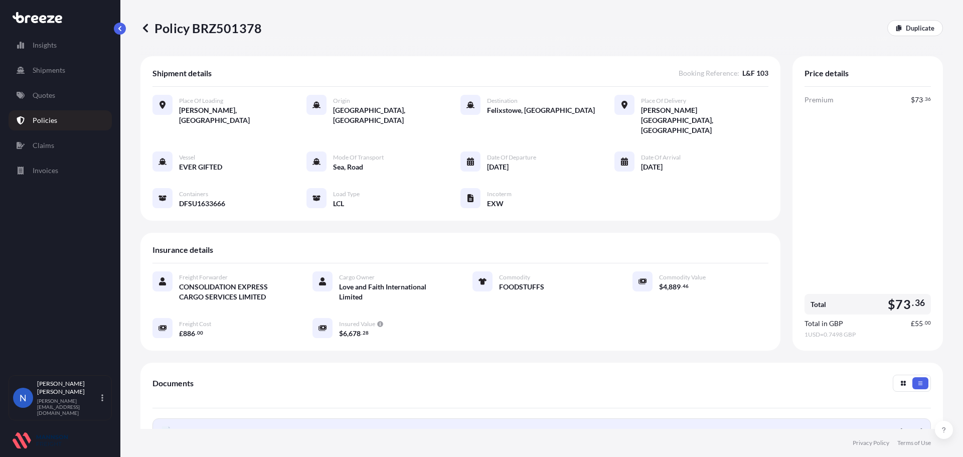
click at [900, 426] on div "[DATE]" at bounding box center [911, 431] width 22 height 10
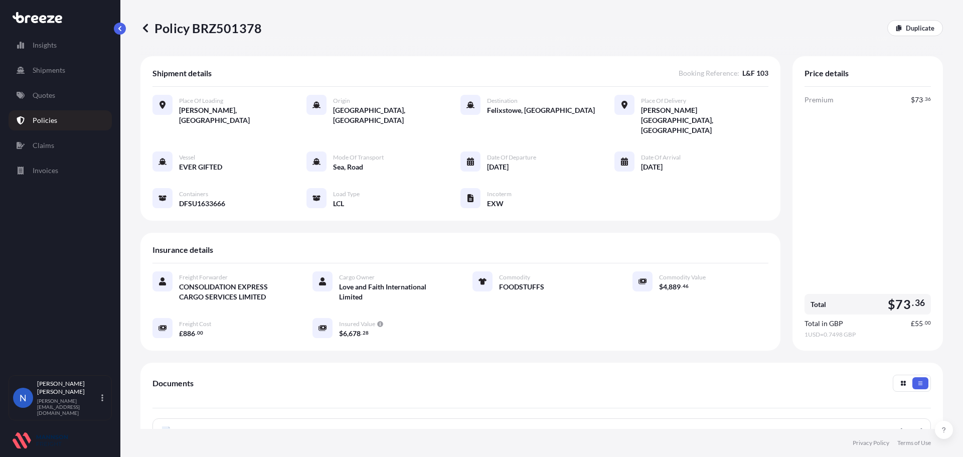
click at [45, 115] on link "Policies" at bounding box center [60, 120] width 103 height 20
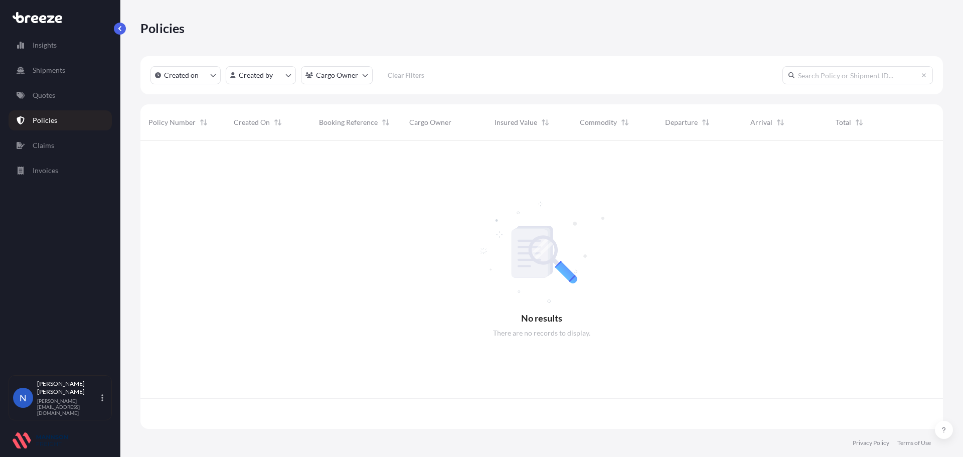
scroll to position [286, 795]
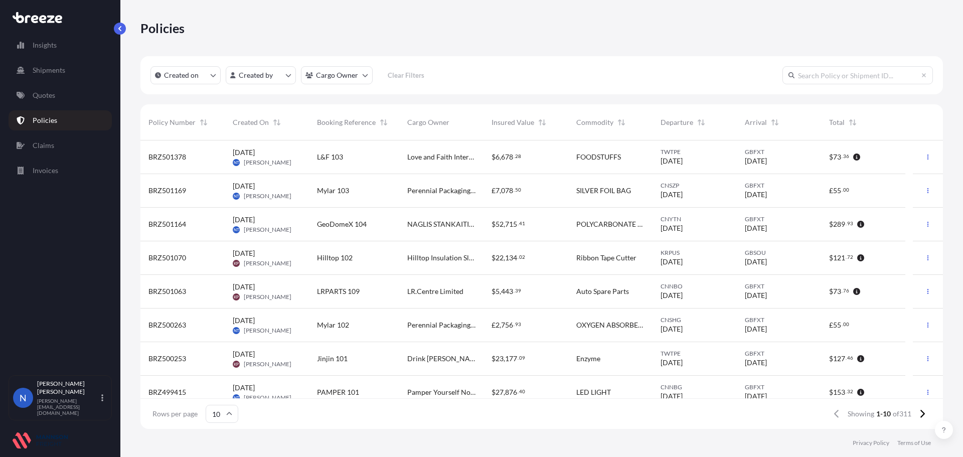
click at [326, 191] on span "Mylar 103" at bounding box center [333, 191] width 32 height 10
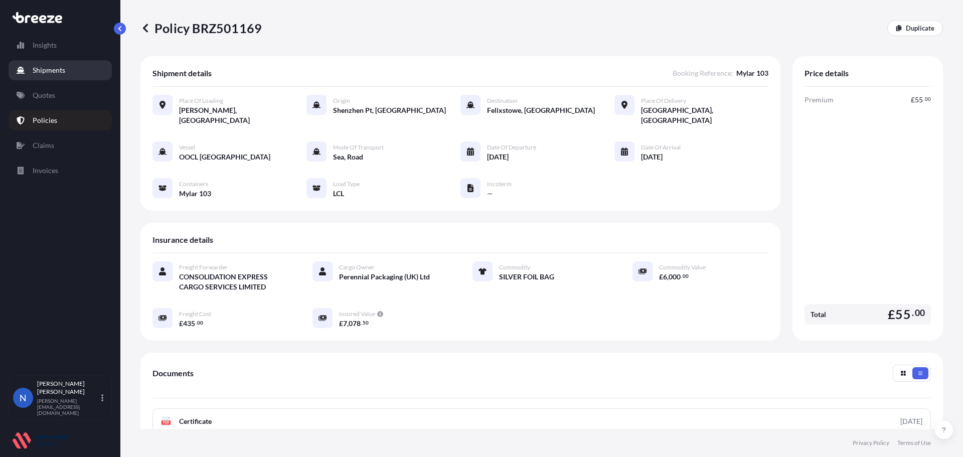
click at [45, 68] on p "Shipments" at bounding box center [49, 70] width 33 height 10
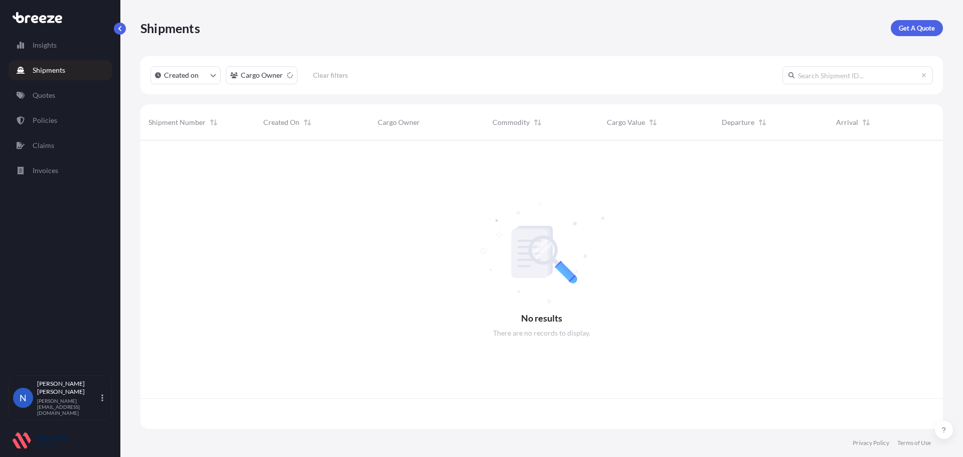
scroll to position [286, 795]
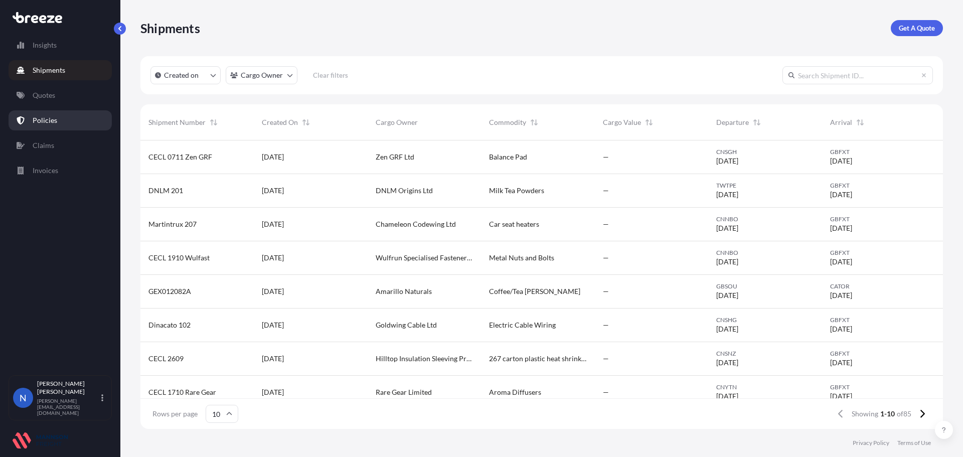
click at [46, 121] on p "Policies" at bounding box center [45, 120] width 25 height 10
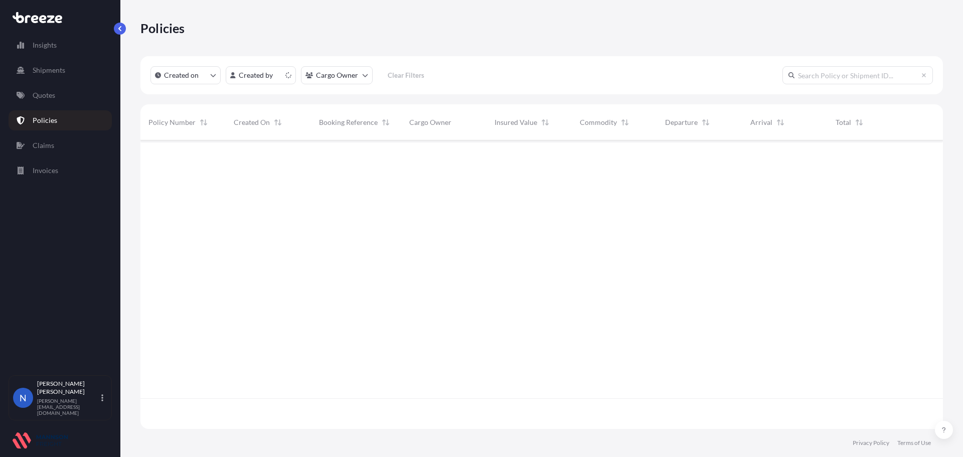
scroll to position [286, 795]
